Goal: Find specific page/section: Find specific page/section

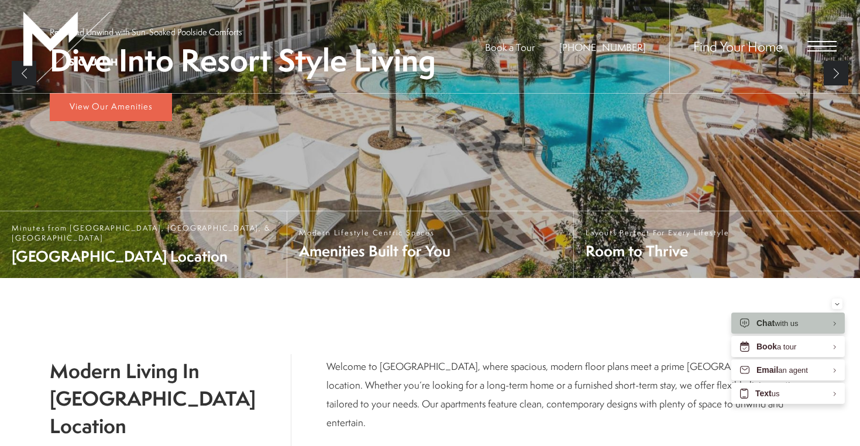
scroll to position [57, 0]
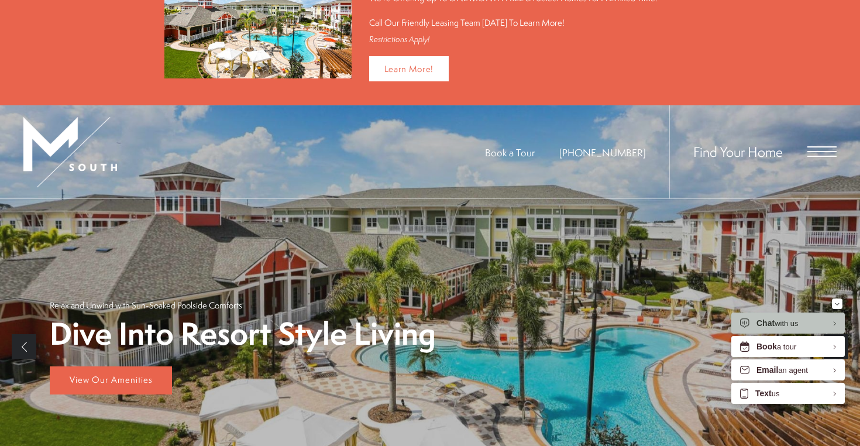
click at [813, 146] on span "Open Menu" at bounding box center [821, 146] width 29 height 1
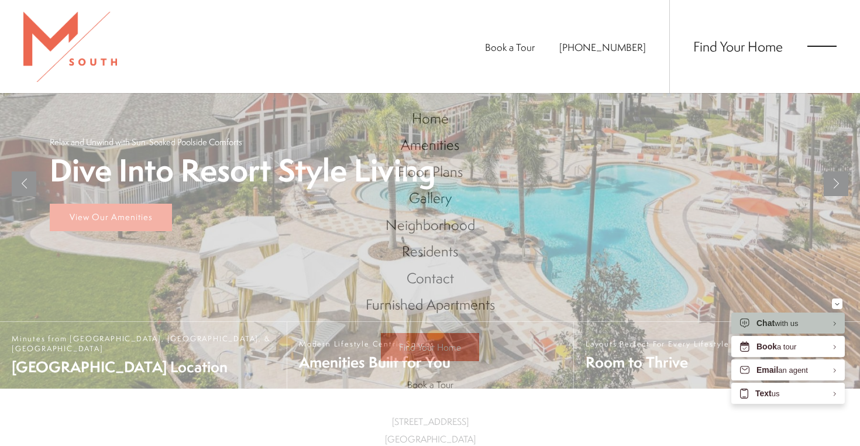
scroll to position [0, 0]
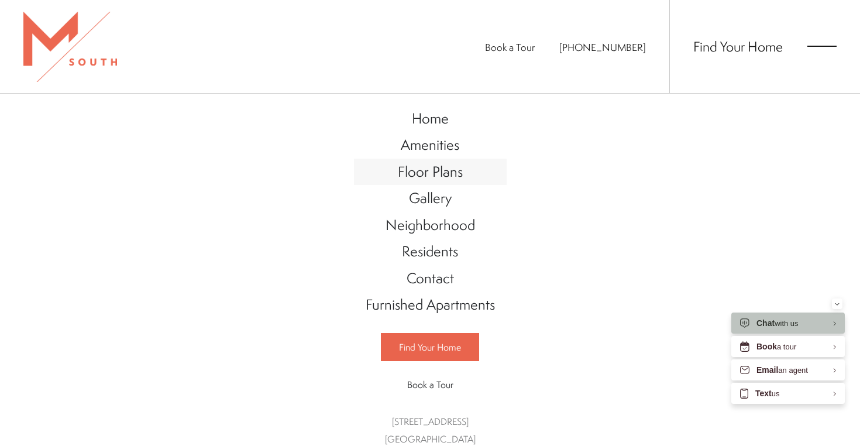
click at [439, 173] on span "Floor Plans" at bounding box center [430, 171] width 65 height 20
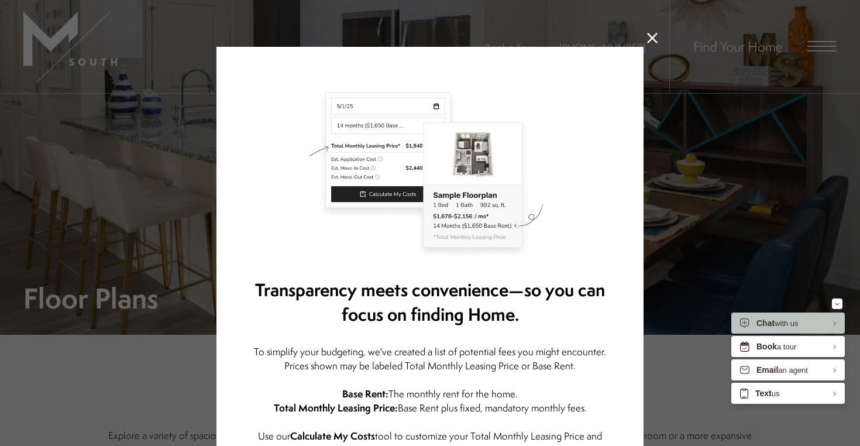
click at [653, 37] on icon at bounding box center [652, 38] width 11 height 11
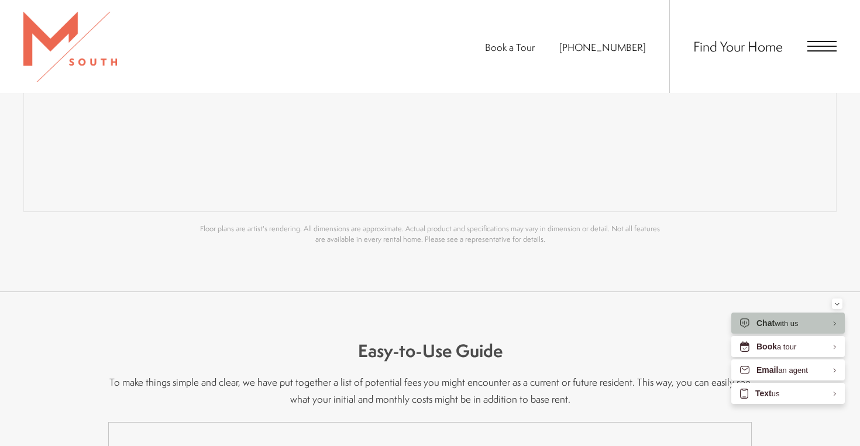
scroll to position [1274, 0]
